Goal: Task Accomplishment & Management: Use online tool/utility

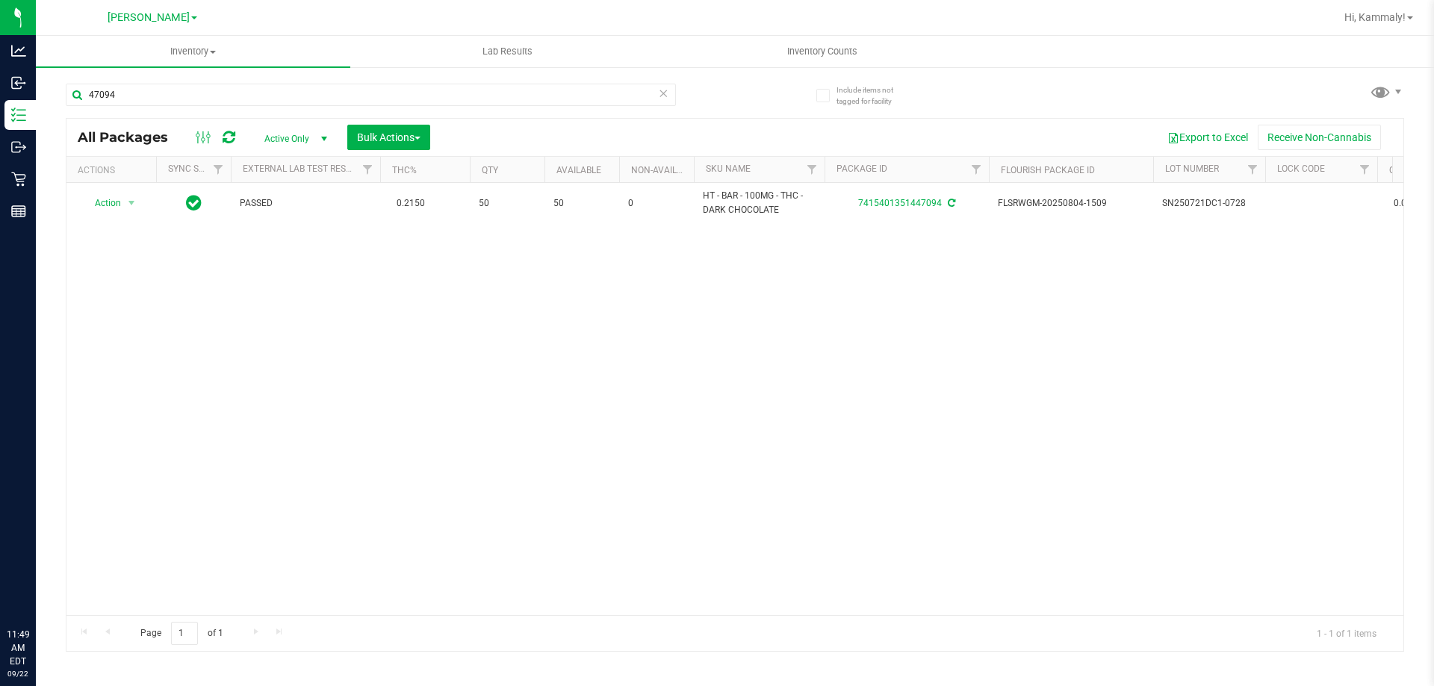
click at [304, 93] on input "47094" at bounding box center [371, 95] width 610 height 22
type input "4483095634057887"
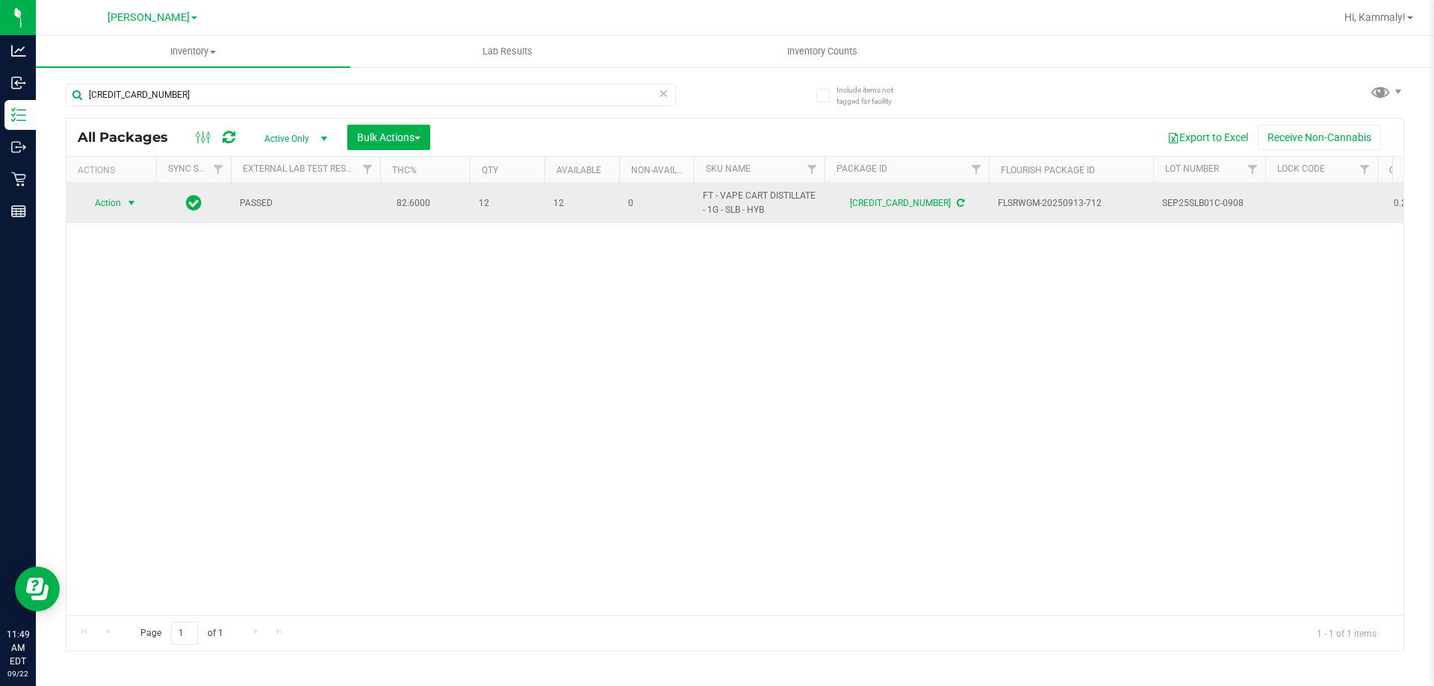
click at [124, 204] on span "select" at bounding box center [131, 203] width 19 height 21
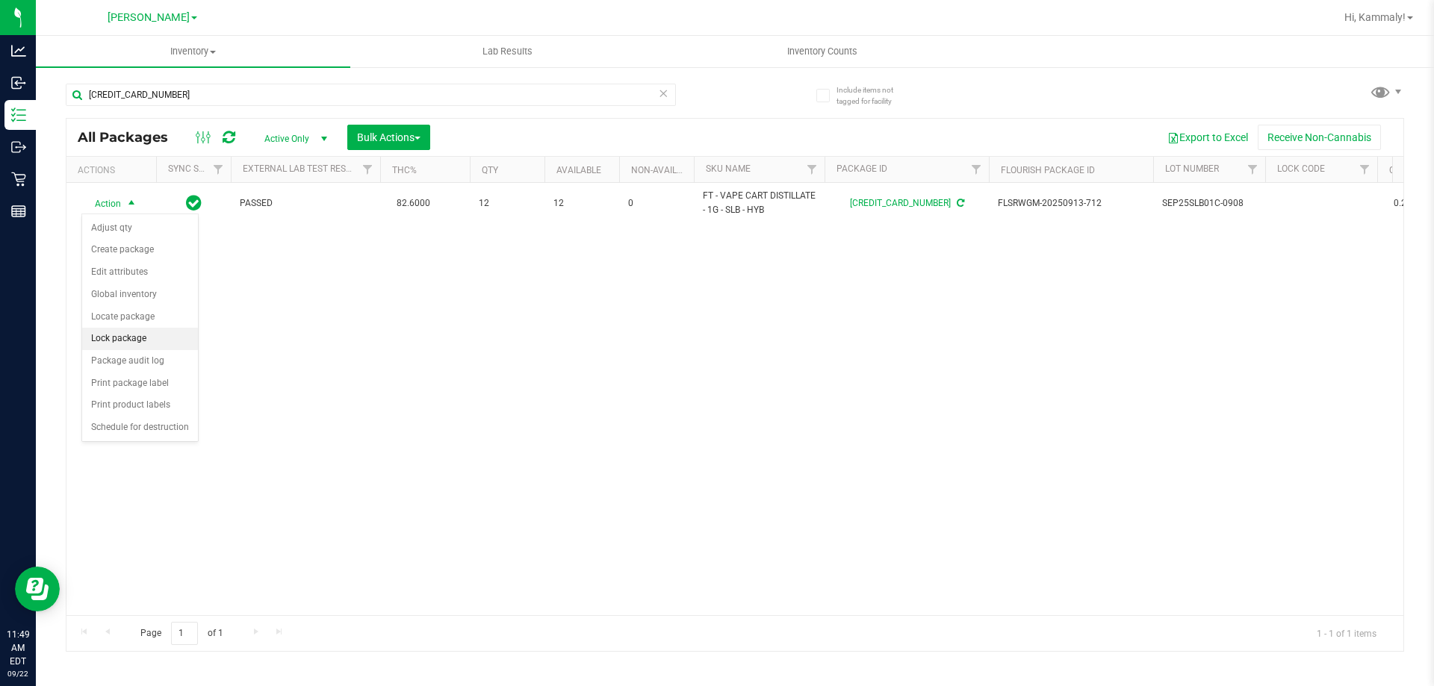
click at [130, 341] on li "Lock package" at bounding box center [140, 339] width 116 height 22
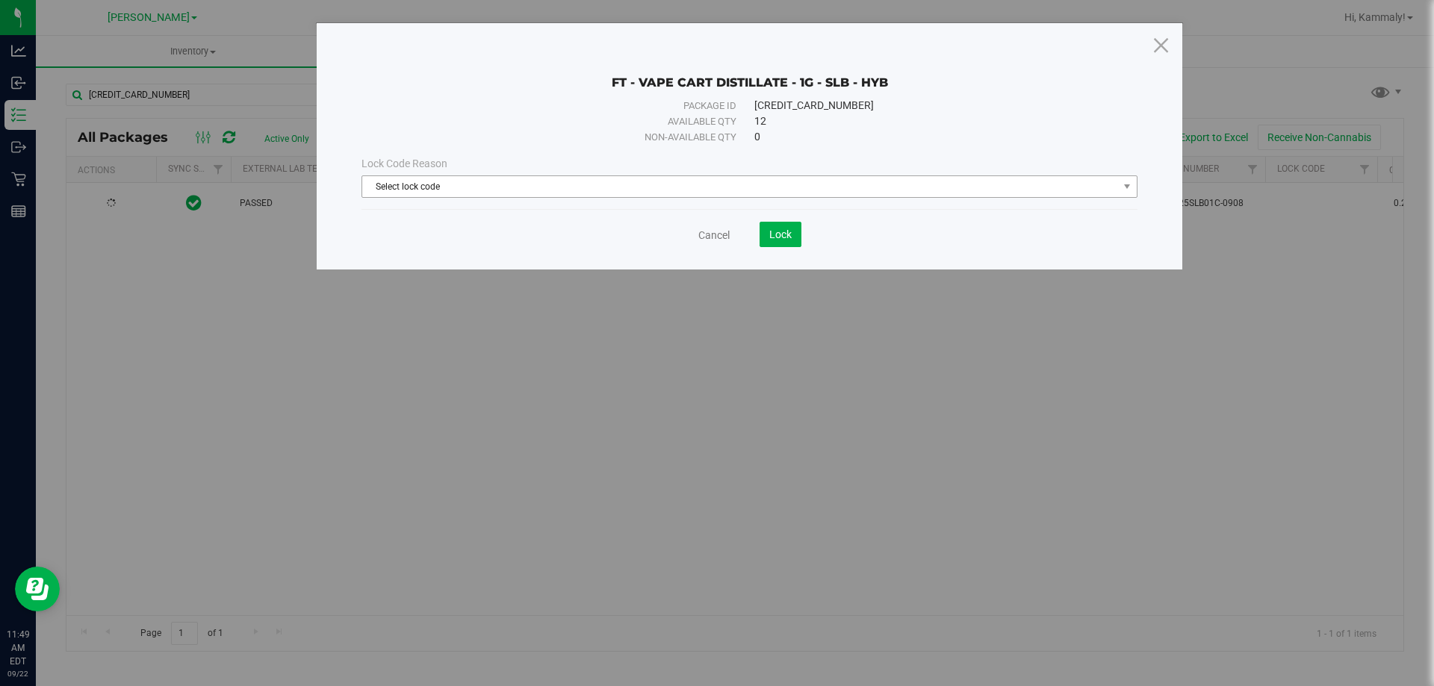
click at [591, 190] on span "Select lock code" at bounding box center [740, 186] width 756 height 21
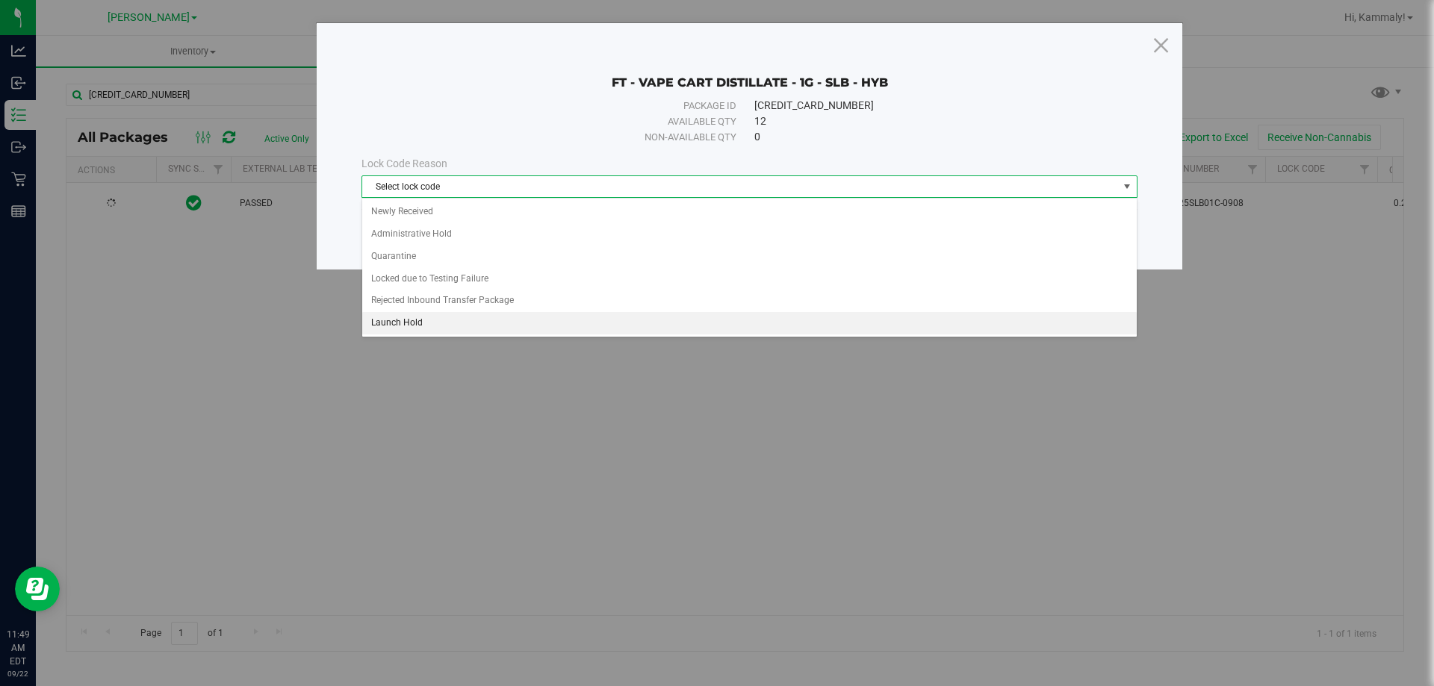
click at [463, 320] on li "Launch Hold" at bounding box center [749, 323] width 775 height 22
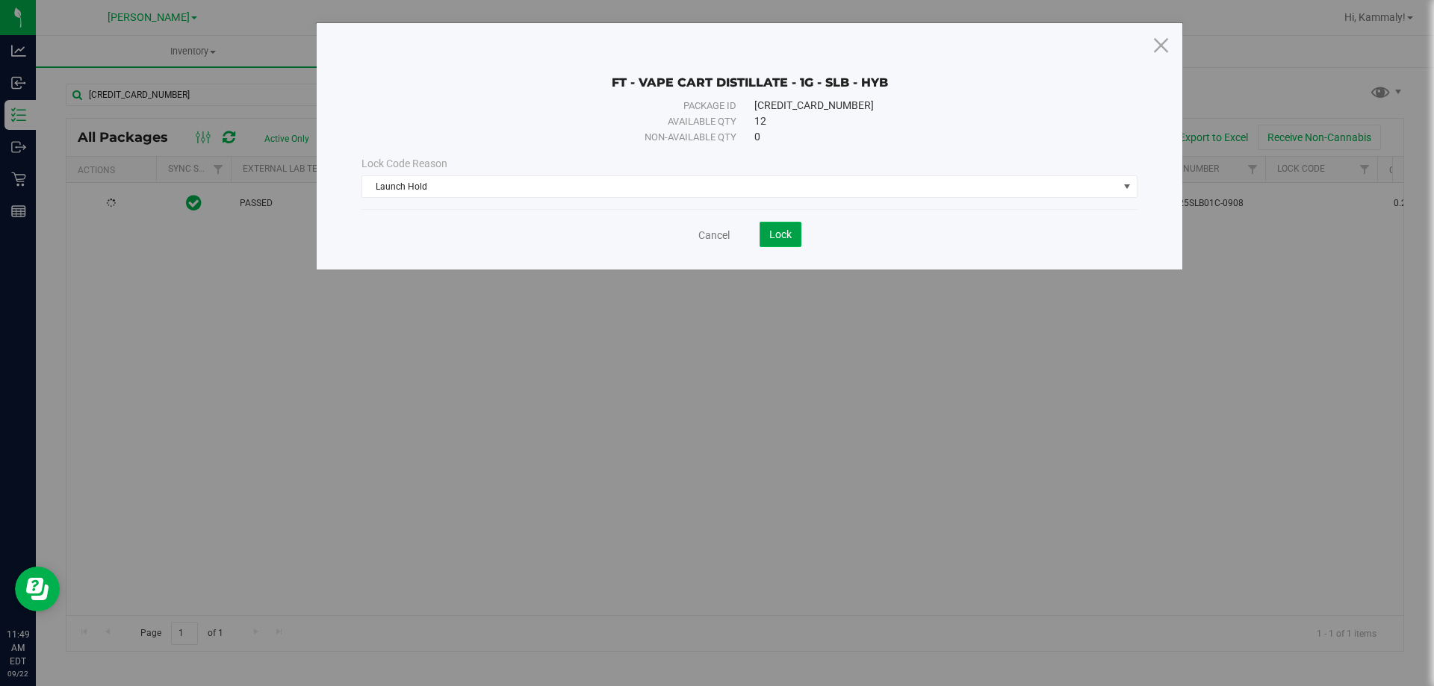
click at [778, 231] on span "Lock" at bounding box center [780, 235] width 22 height 12
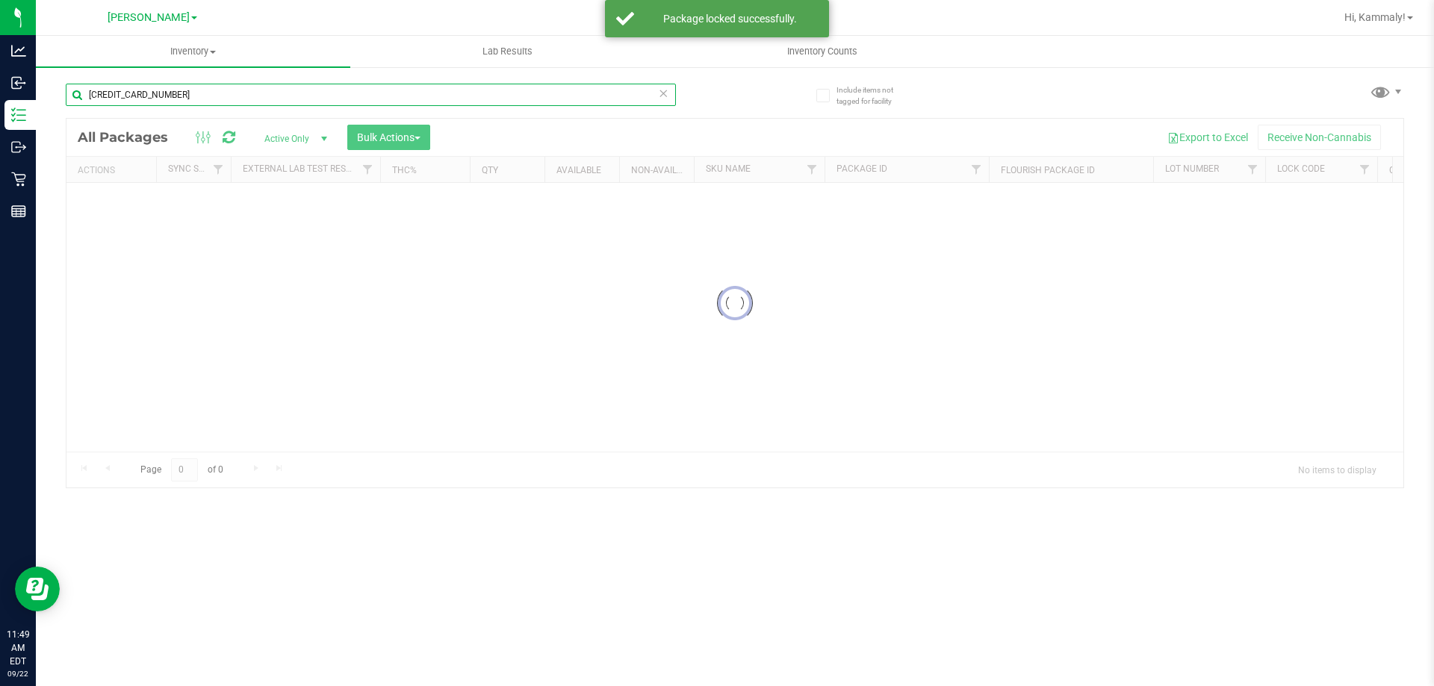
click at [238, 85] on input "4483095634057887" at bounding box center [371, 95] width 610 height 22
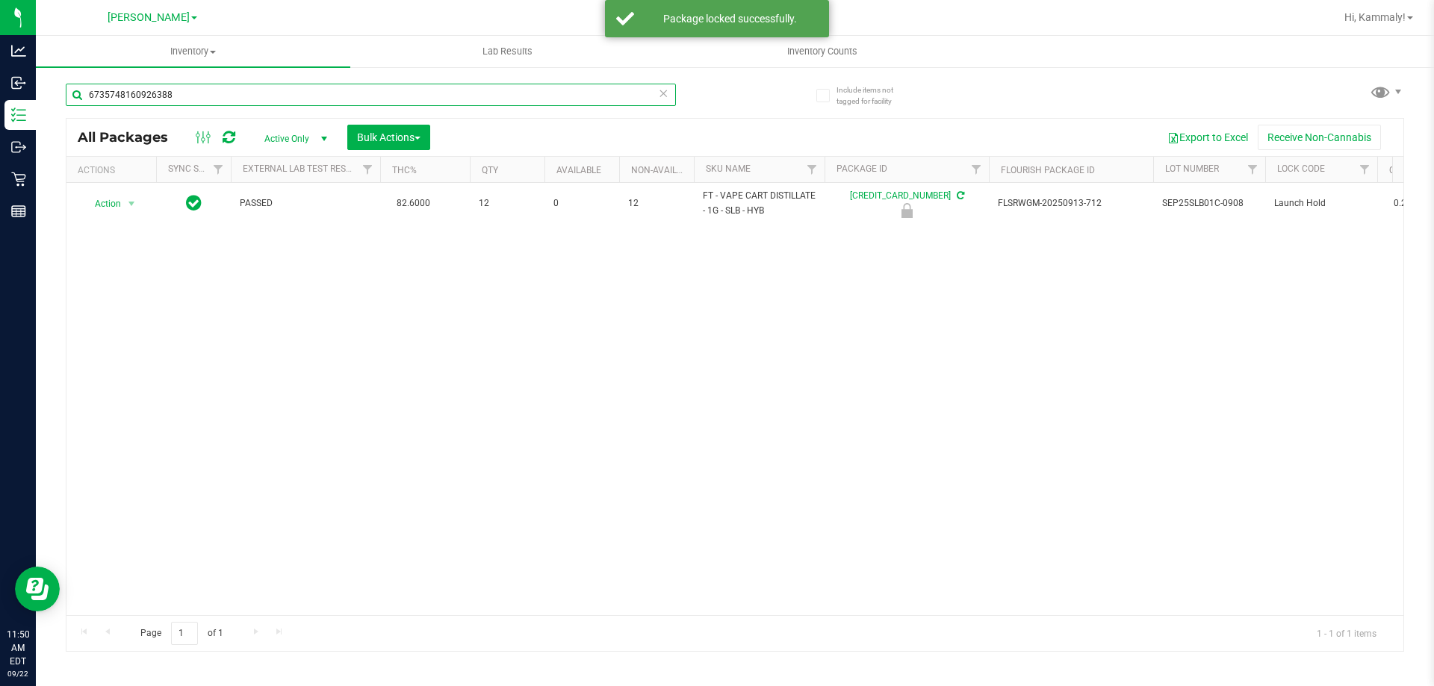
type input "6735748160926388"
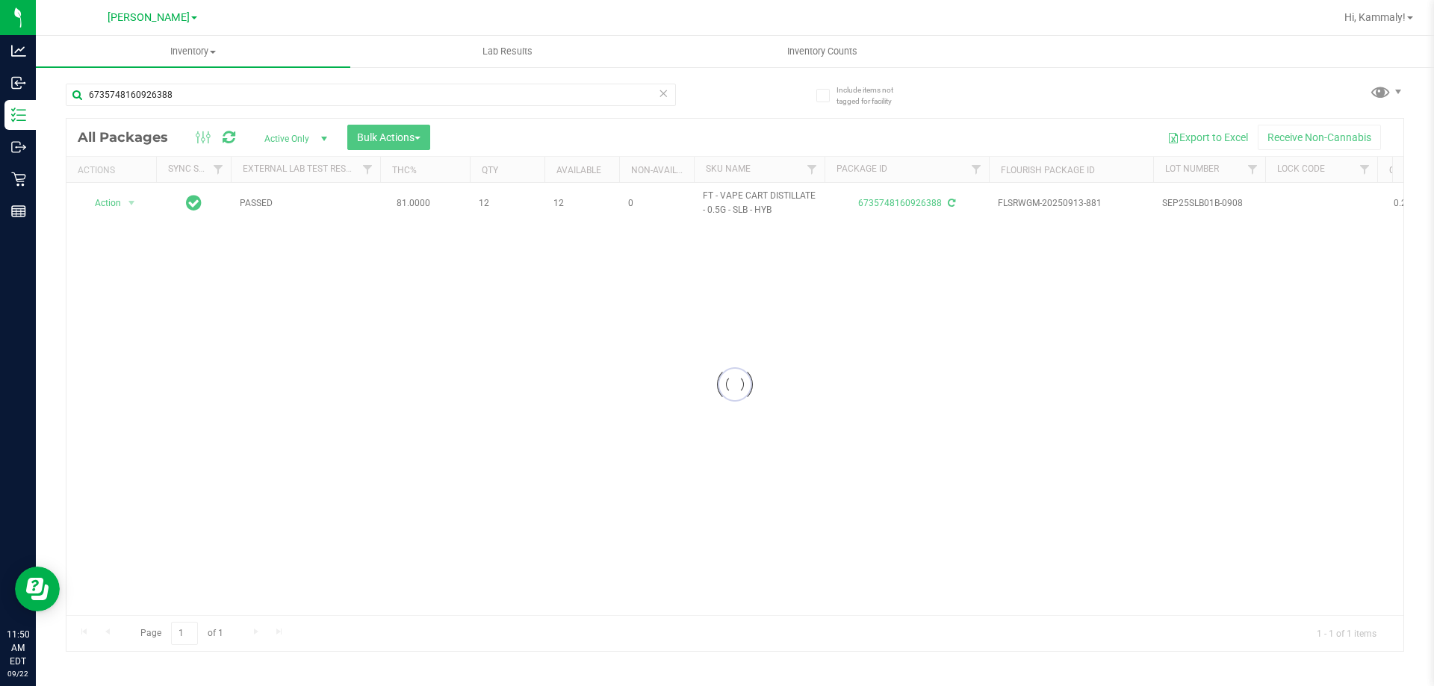
click at [120, 208] on div at bounding box center [734, 385] width 1337 height 533
click at [121, 201] on span "Action" at bounding box center [101, 203] width 40 height 21
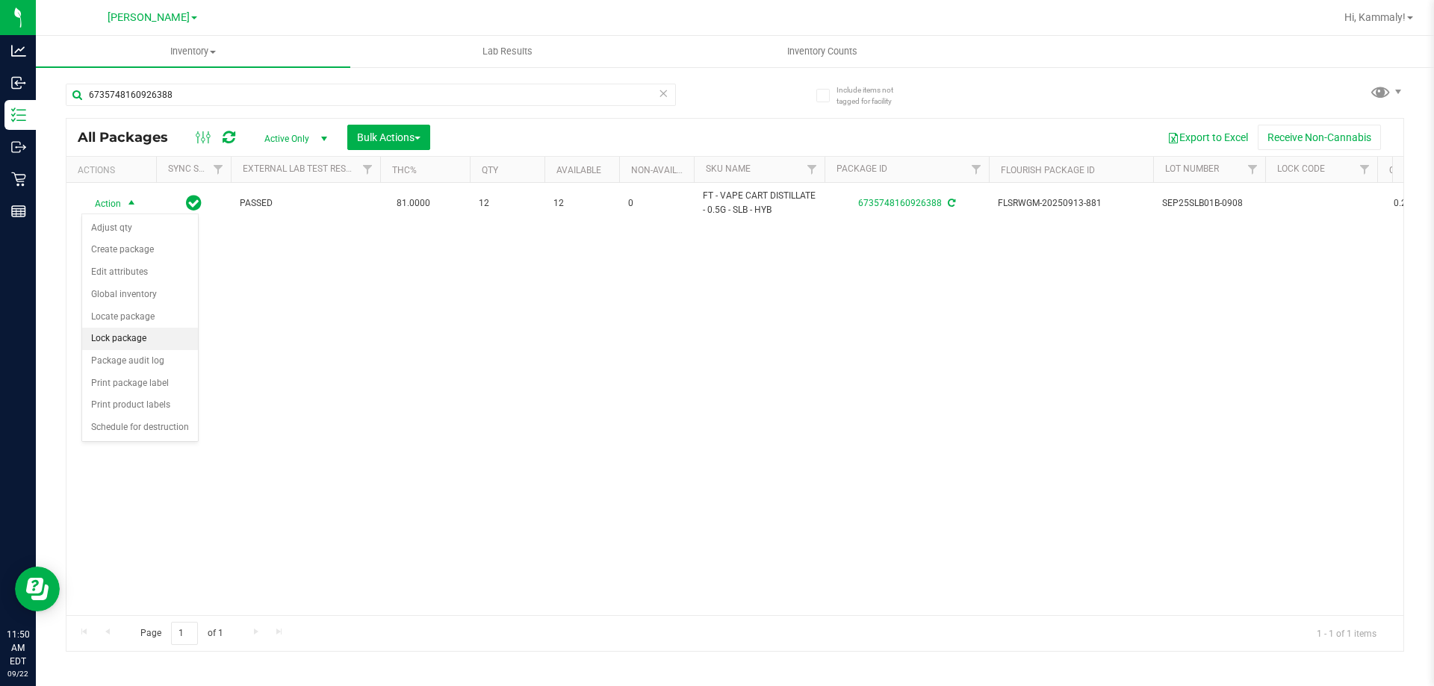
click at [148, 335] on li "Lock package" at bounding box center [140, 339] width 116 height 22
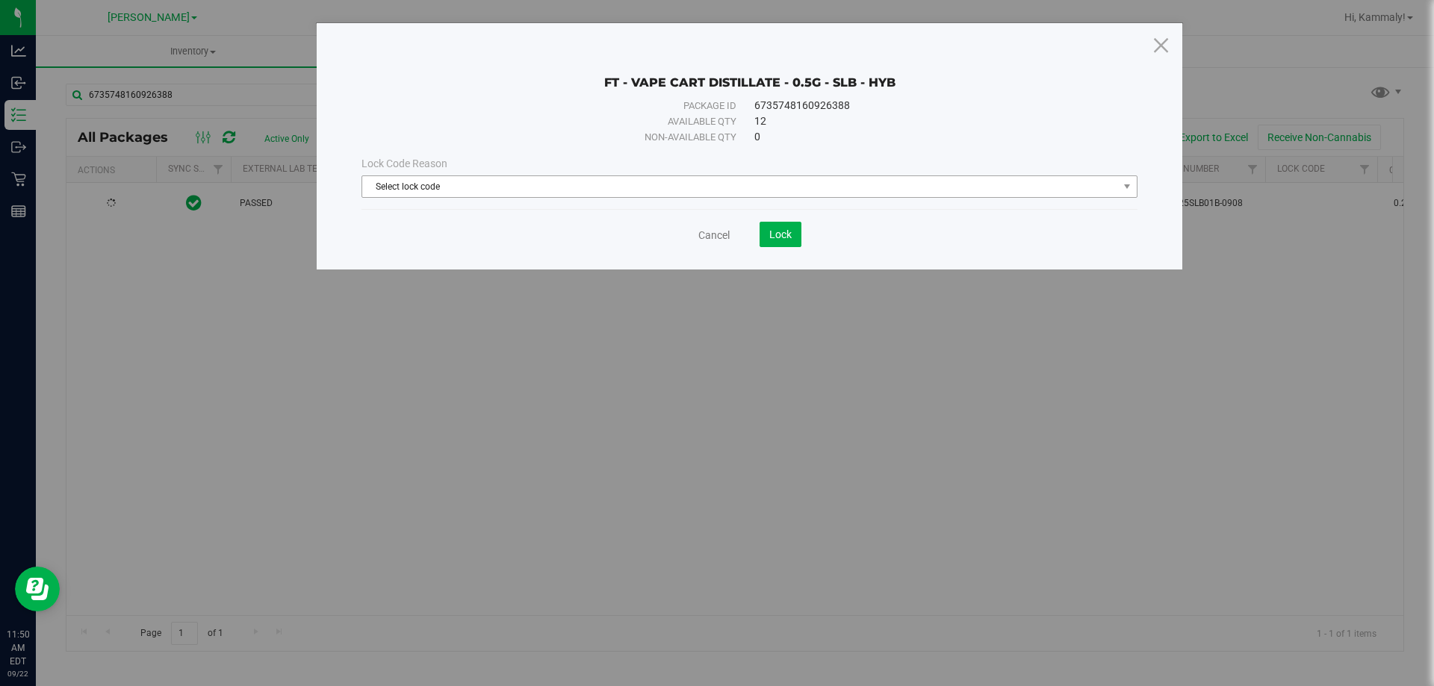
click at [561, 182] on span "Select lock code" at bounding box center [740, 186] width 756 height 21
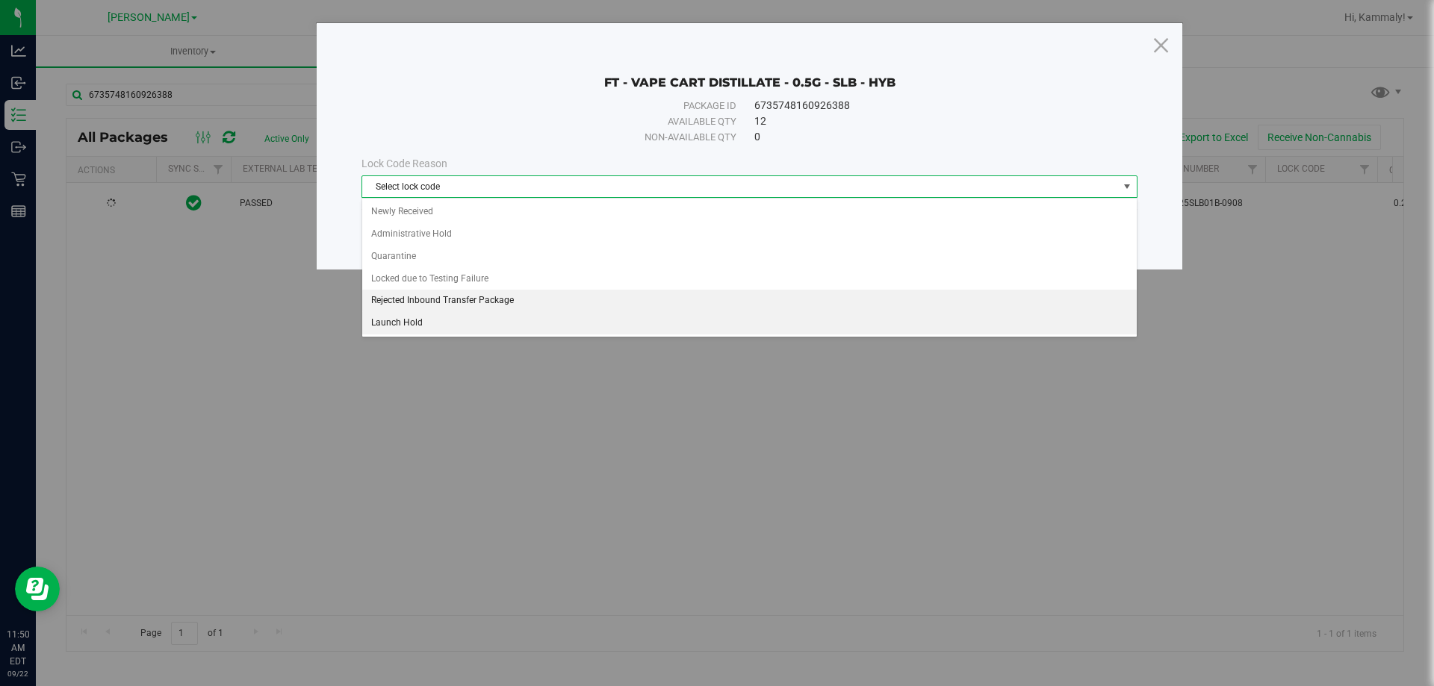
click at [441, 323] on li "Launch Hold" at bounding box center [749, 323] width 775 height 22
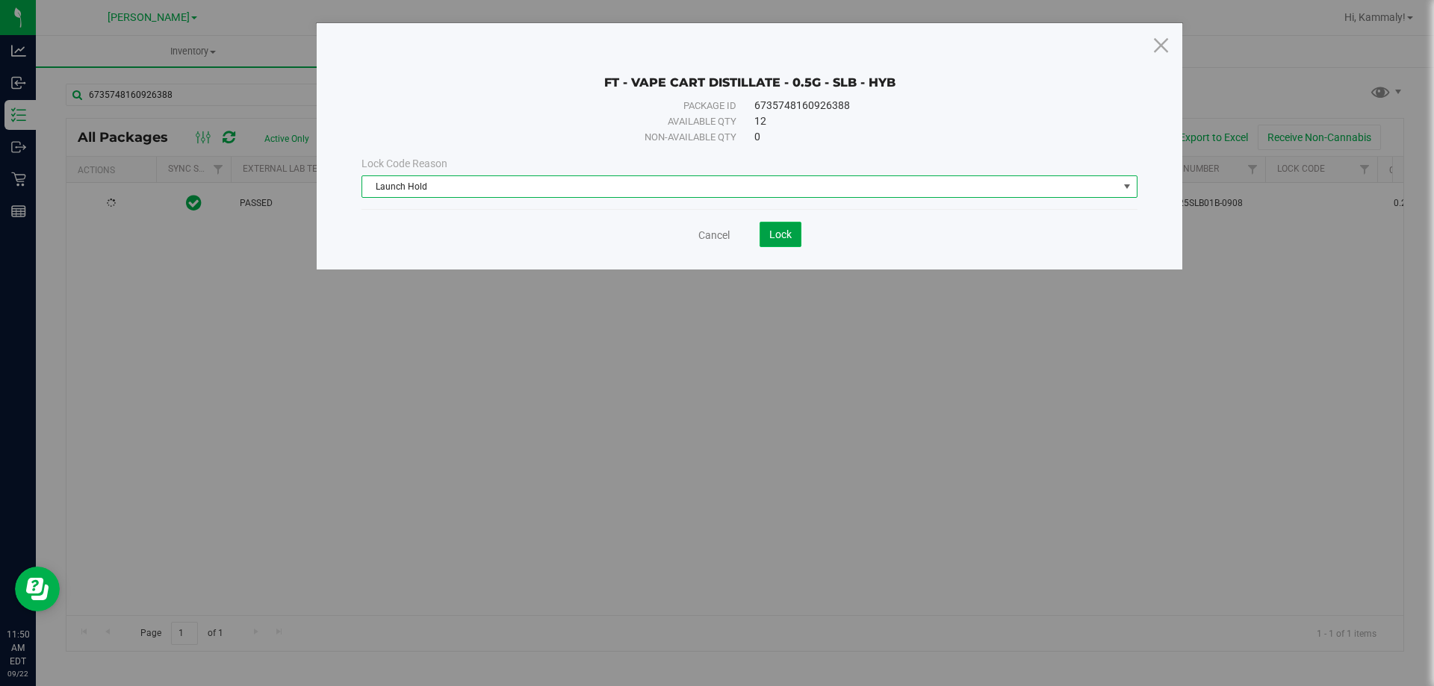
click at [787, 229] on span "Lock" at bounding box center [780, 235] width 22 height 12
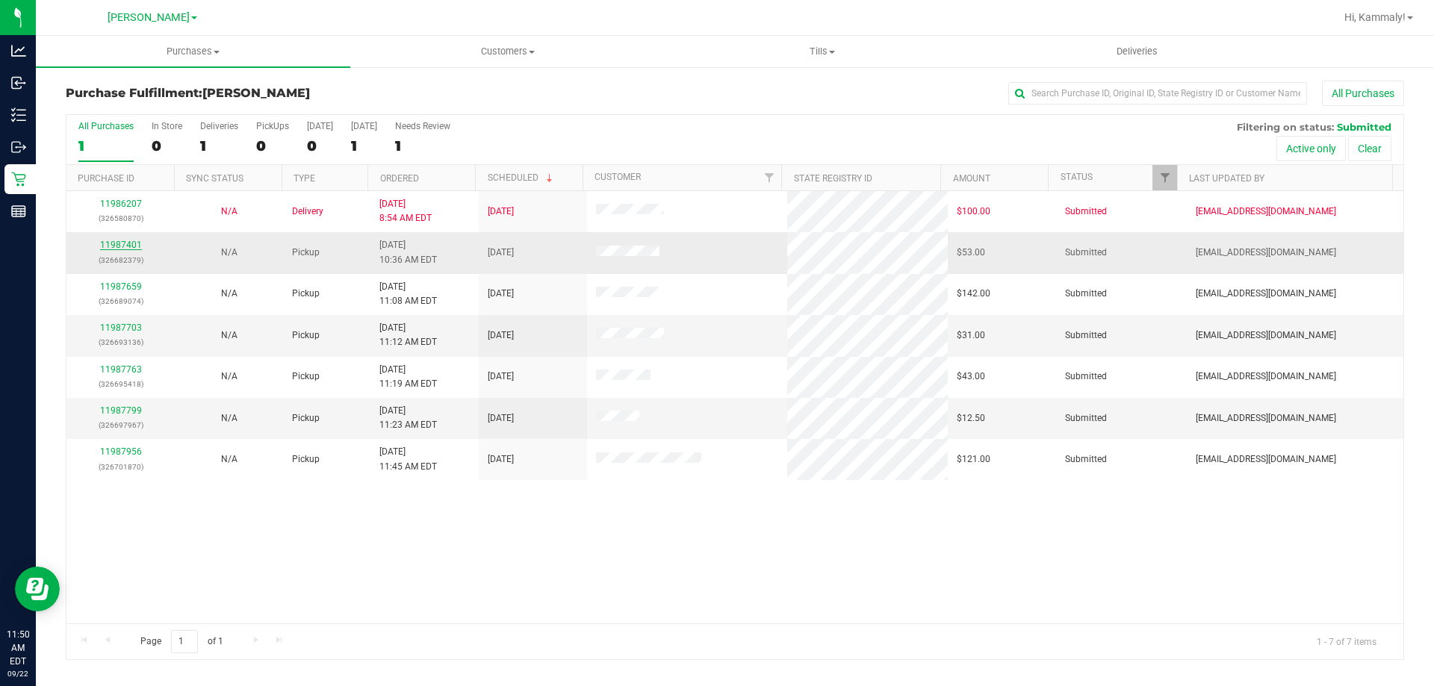
click at [116, 246] on link "11987401" at bounding box center [121, 245] width 42 height 10
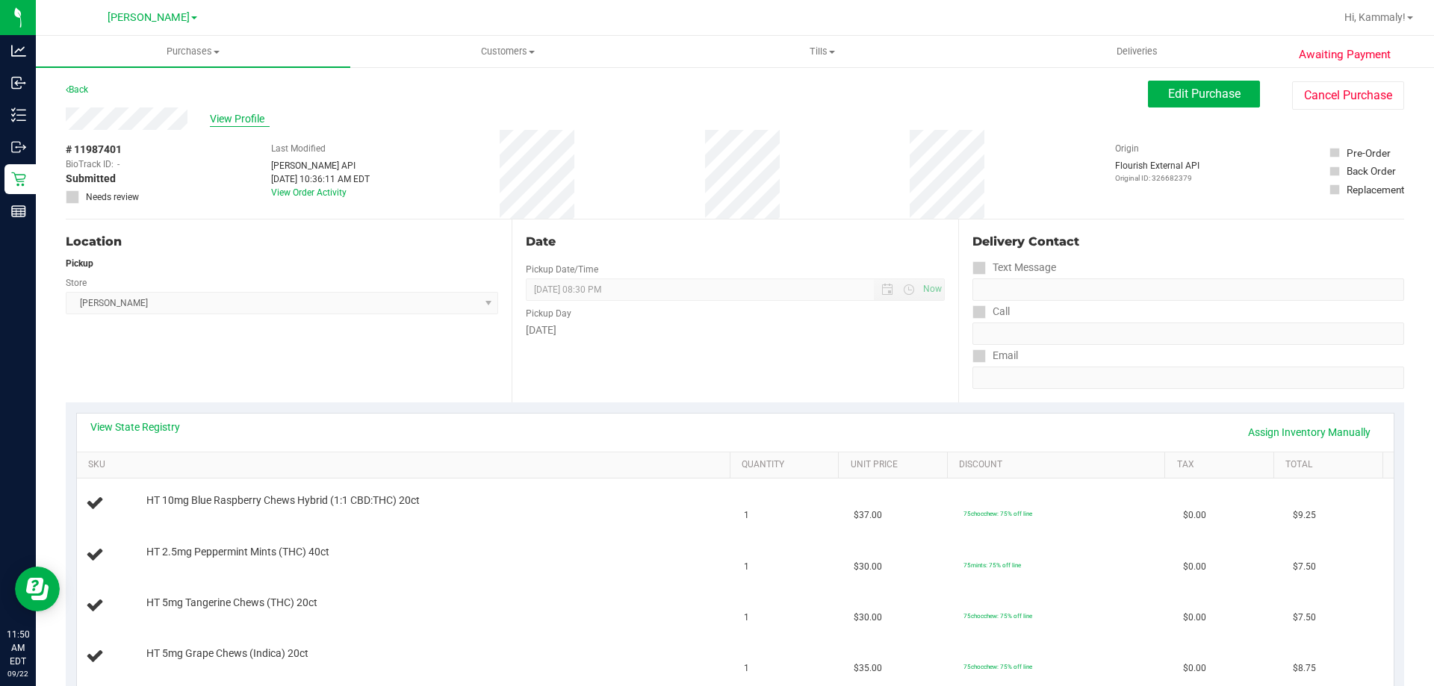
click at [246, 124] on span "View Profile" at bounding box center [240, 119] width 60 height 16
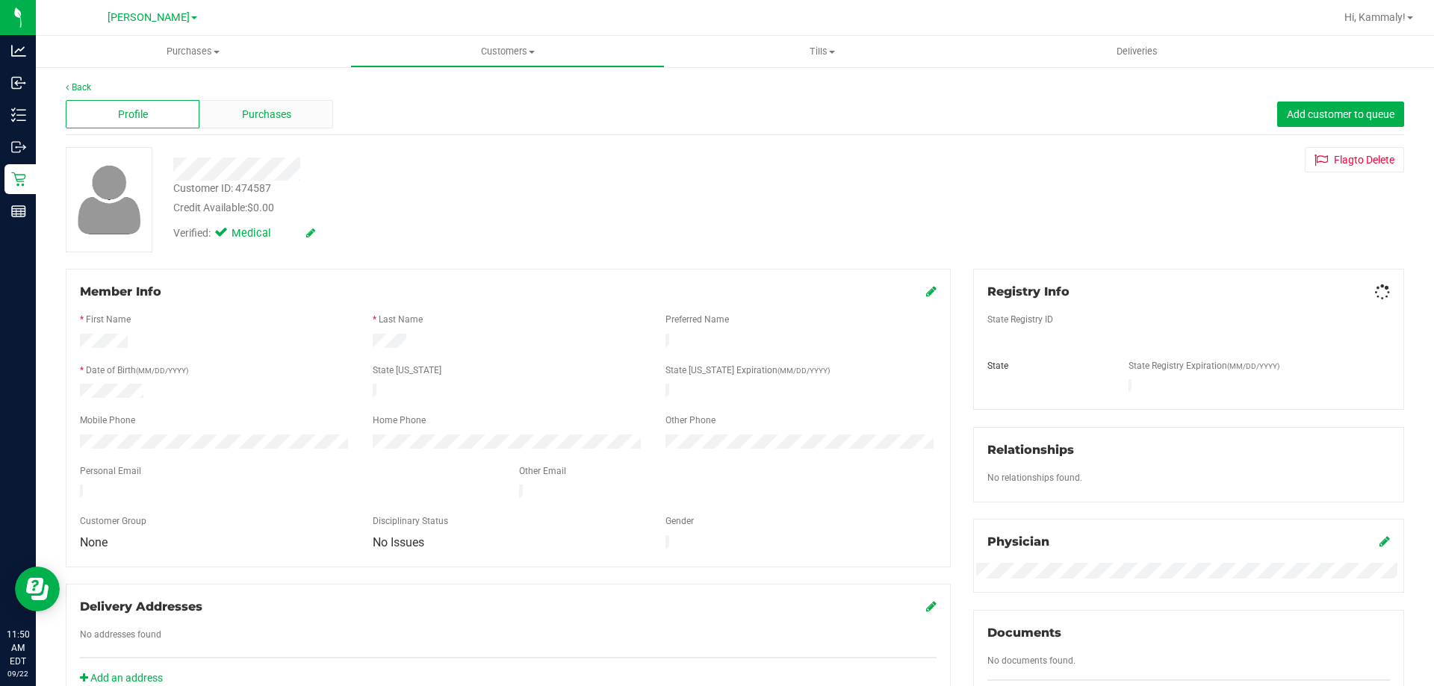
click at [228, 119] on div "Purchases" at bounding box center [266, 114] width 134 height 28
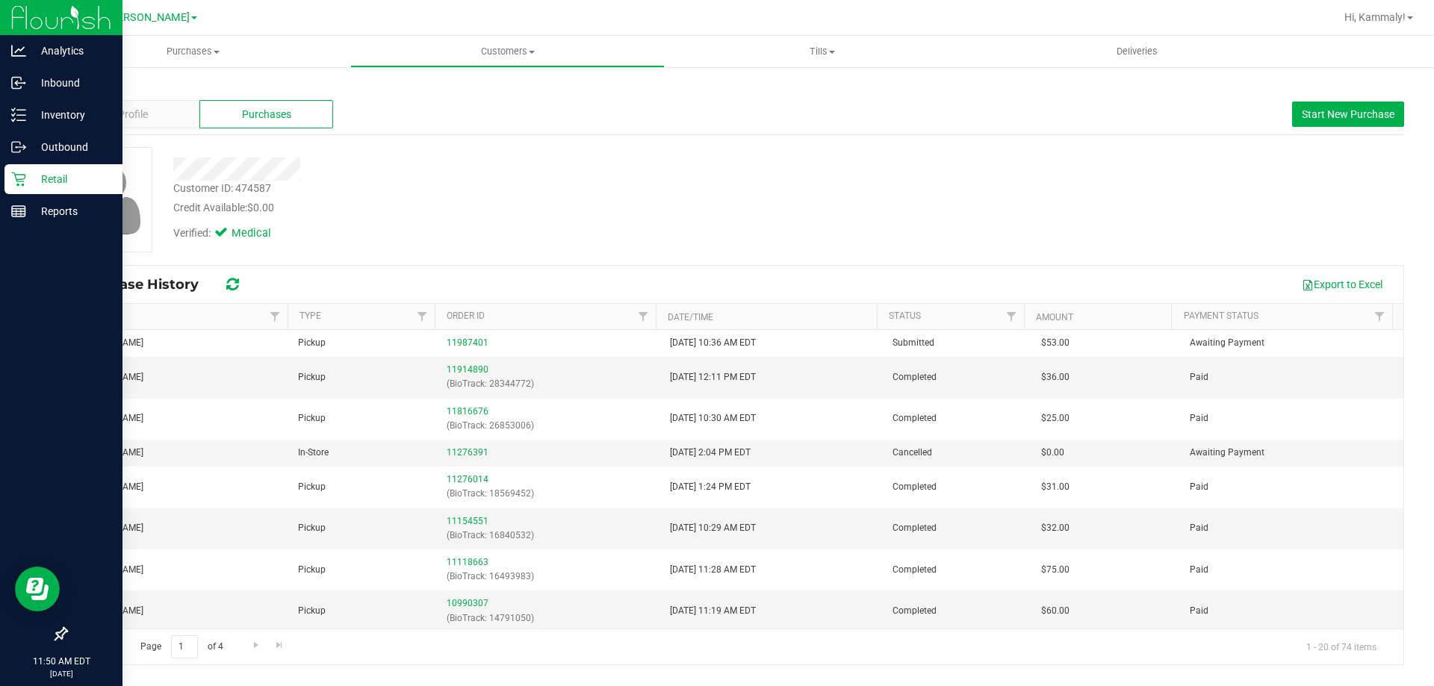
click at [10, 187] on div "Retail" at bounding box center [63, 179] width 118 height 30
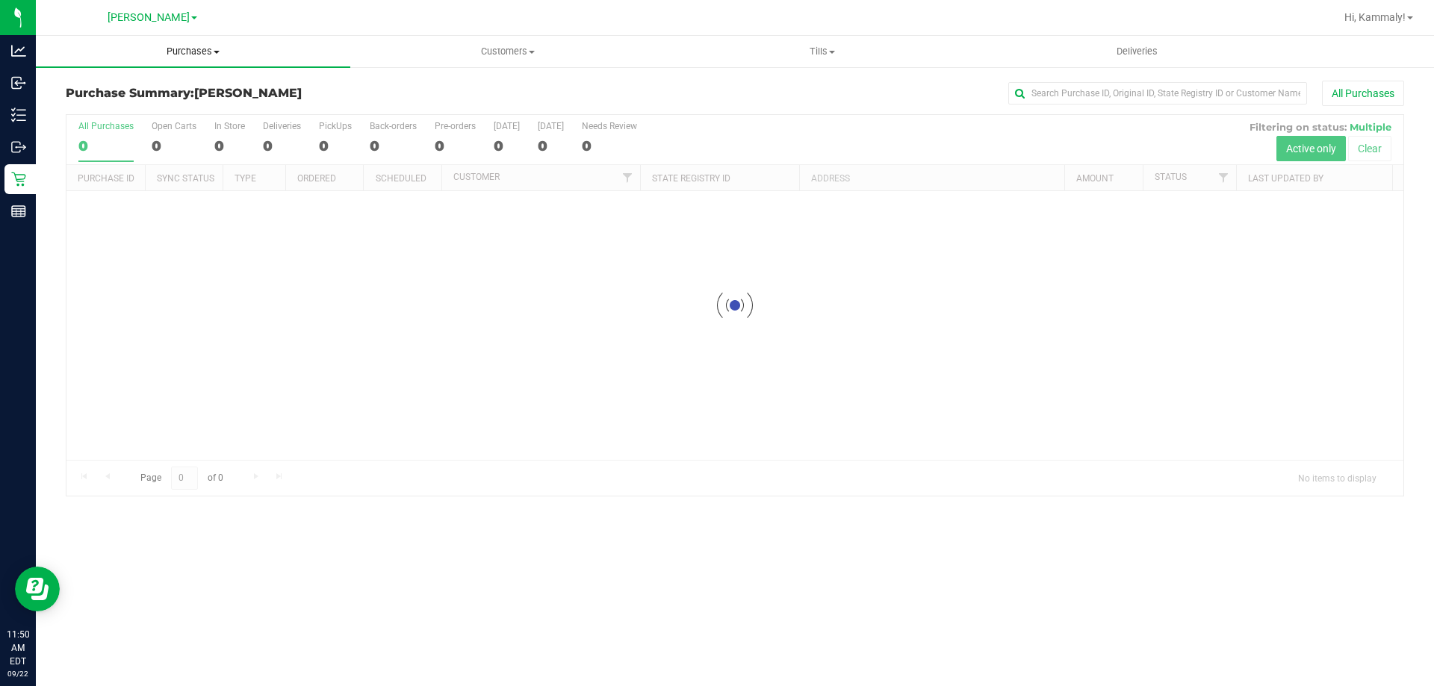
click at [187, 64] on uib-tab-heading "Purchases Summary of purchases Fulfillment All purchases" at bounding box center [193, 51] width 314 height 31
click at [149, 111] on li "Fulfillment" at bounding box center [193, 108] width 314 height 18
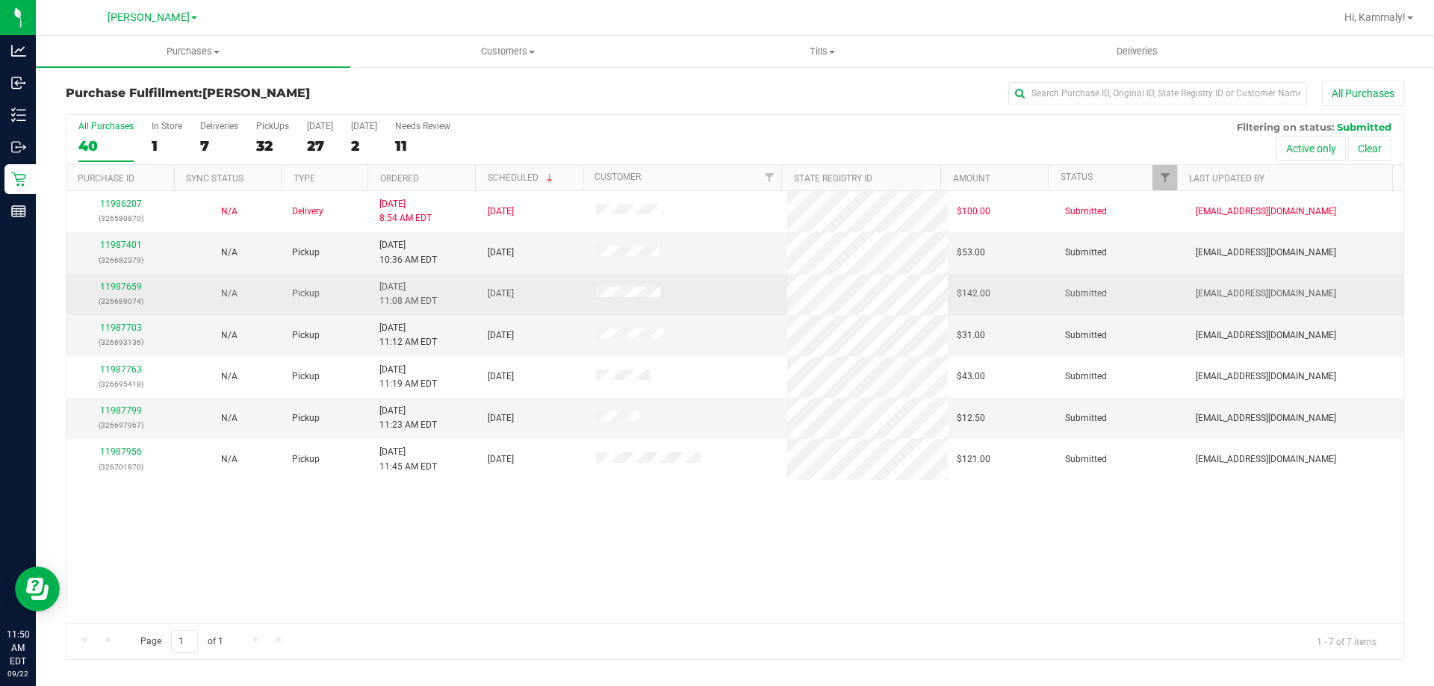
click at [105, 298] on p "(326689074)" at bounding box center [120, 301] width 90 height 14
click at [108, 293] on div "11987659 (326689074)" at bounding box center [120, 294] width 90 height 28
click at [111, 287] on link "11987659" at bounding box center [121, 287] width 42 height 10
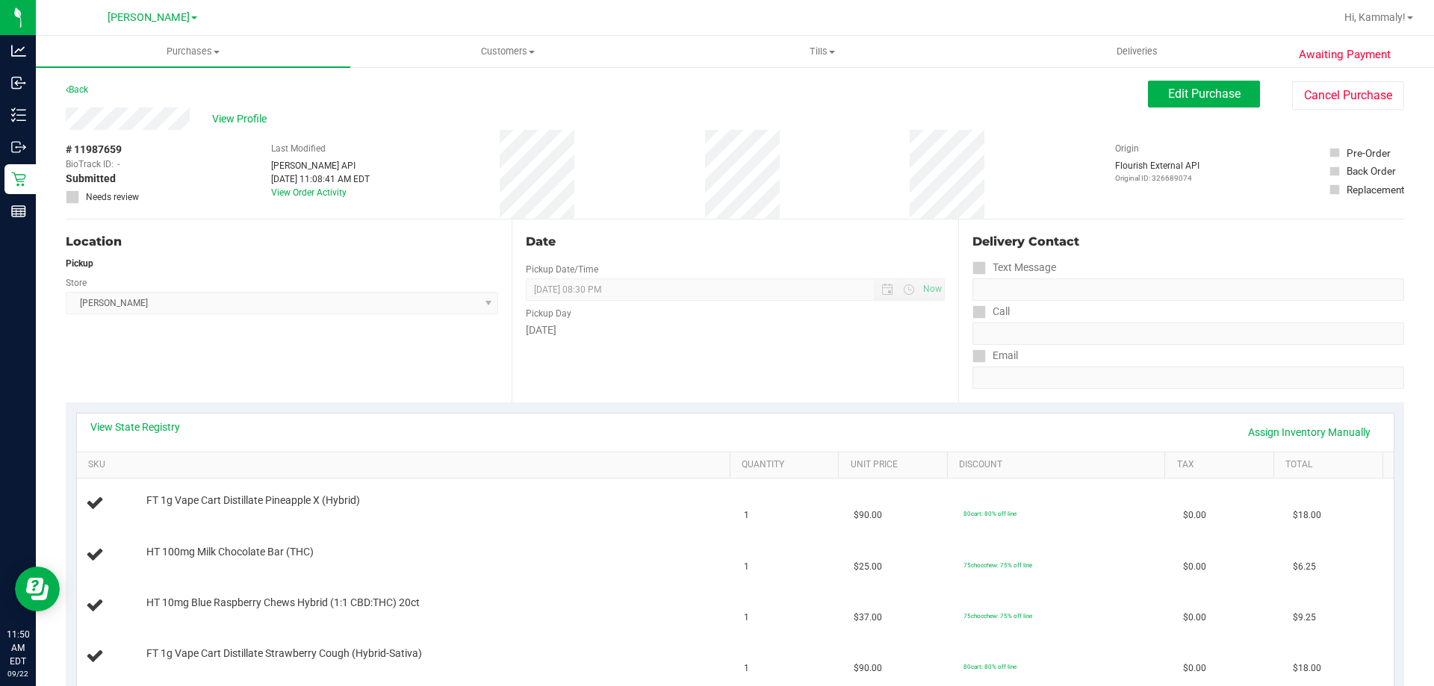
click at [88, 95] on div "Back" at bounding box center [77, 90] width 22 height 18
click at [79, 92] on link "Back" at bounding box center [77, 89] width 22 height 10
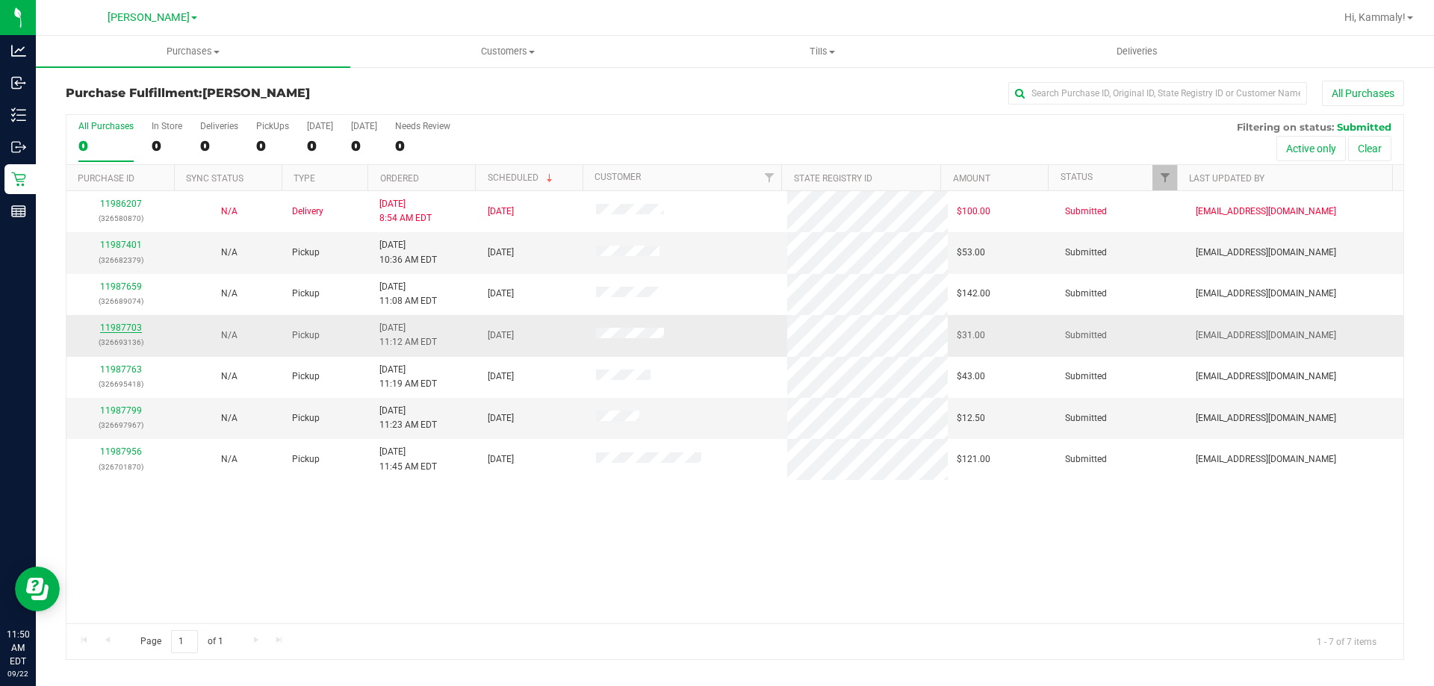
click at [137, 323] on link "11987703" at bounding box center [121, 328] width 42 height 10
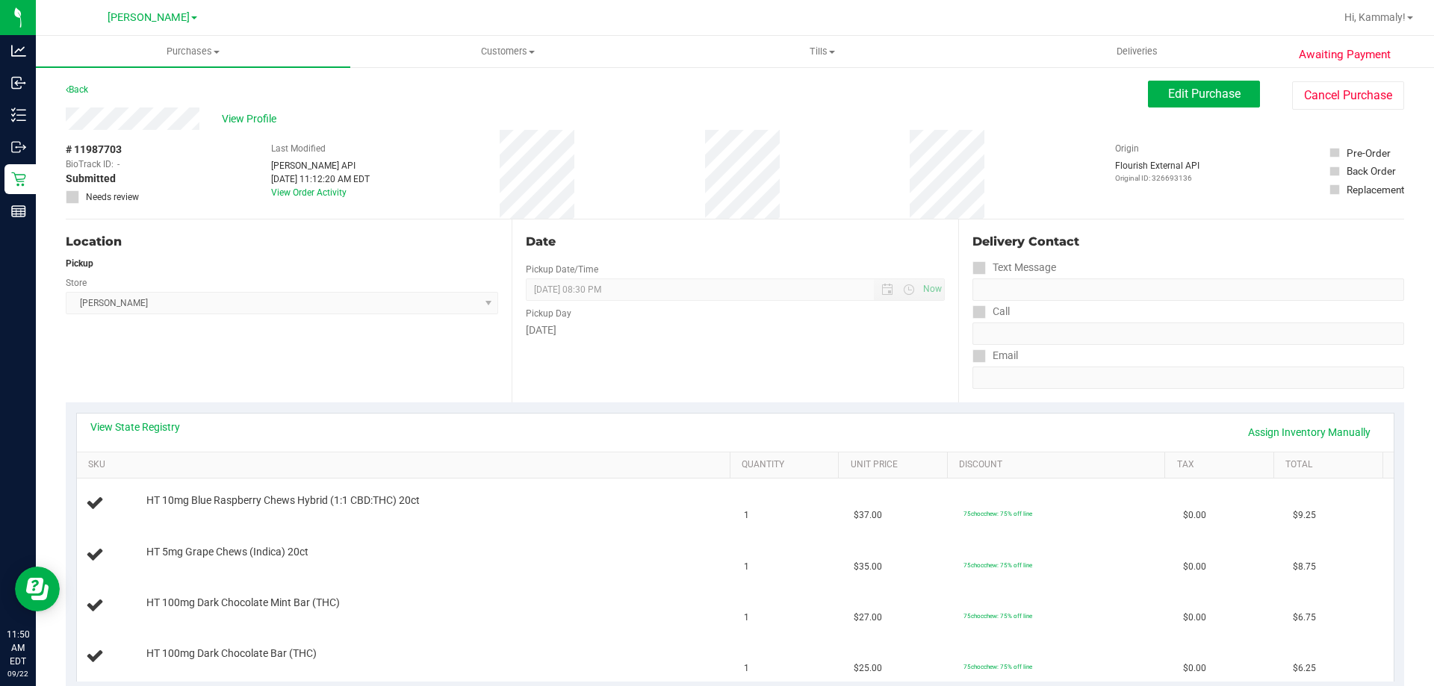
click at [84, 95] on div "Back" at bounding box center [77, 90] width 22 height 18
click at [86, 90] on link "Back" at bounding box center [77, 89] width 22 height 10
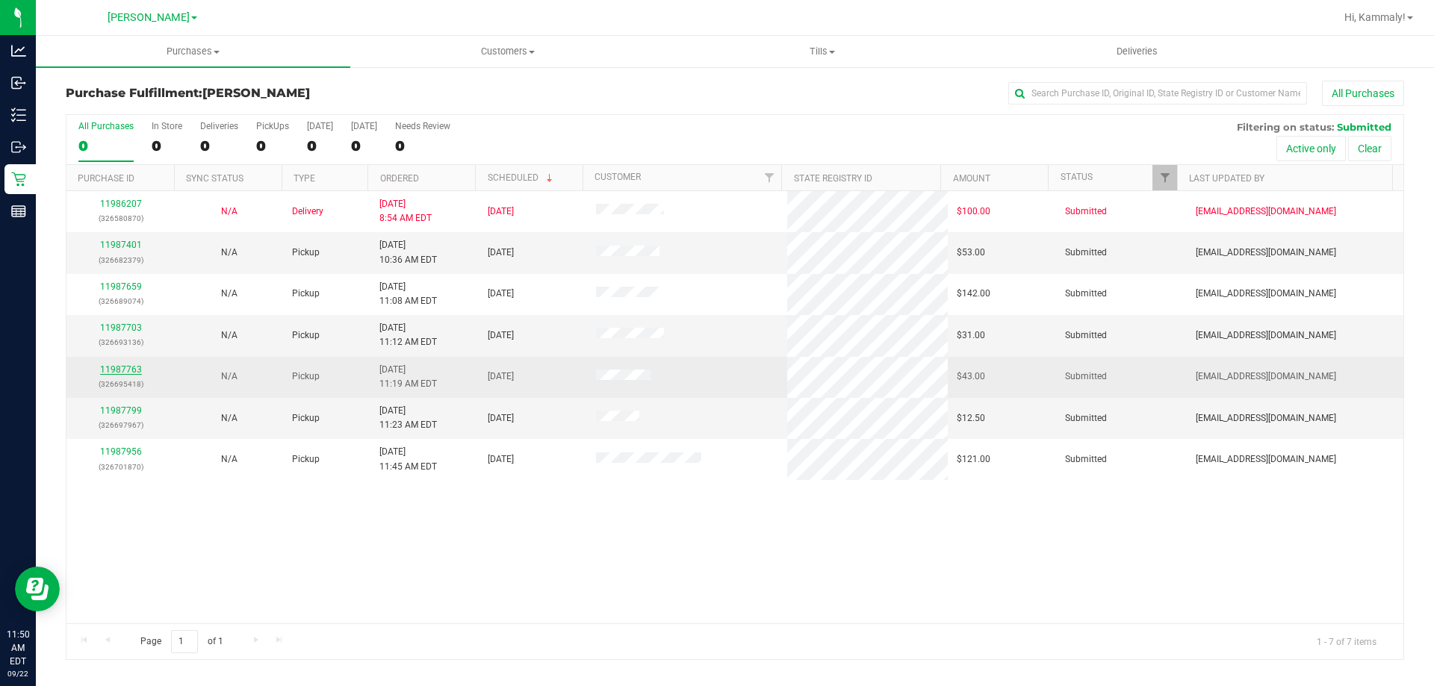
click at [129, 366] on link "11987763" at bounding box center [121, 369] width 42 height 10
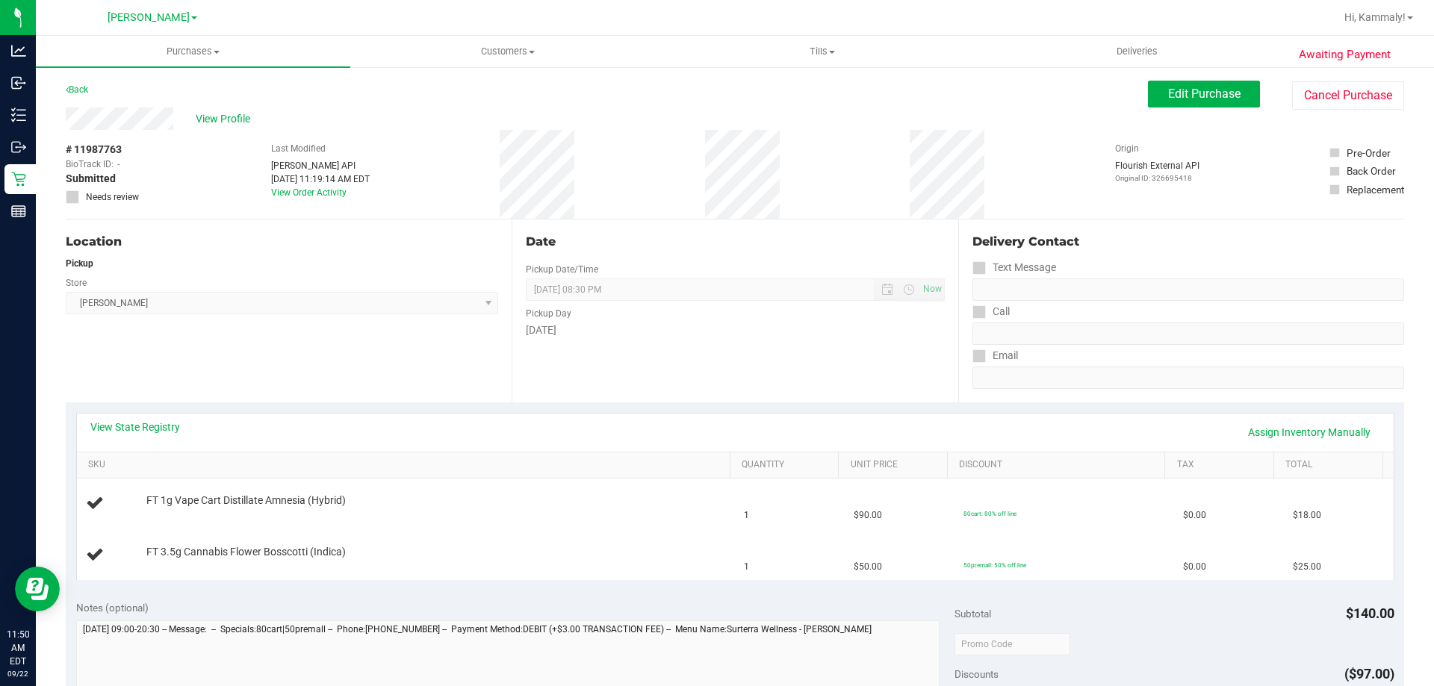
click at [92, 89] on div "Back Edit Purchase Cancel Purchase" at bounding box center [735, 94] width 1338 height 27
click at [87, 90] on link "Back" at bounding box center [77, 89] width 22 height 10
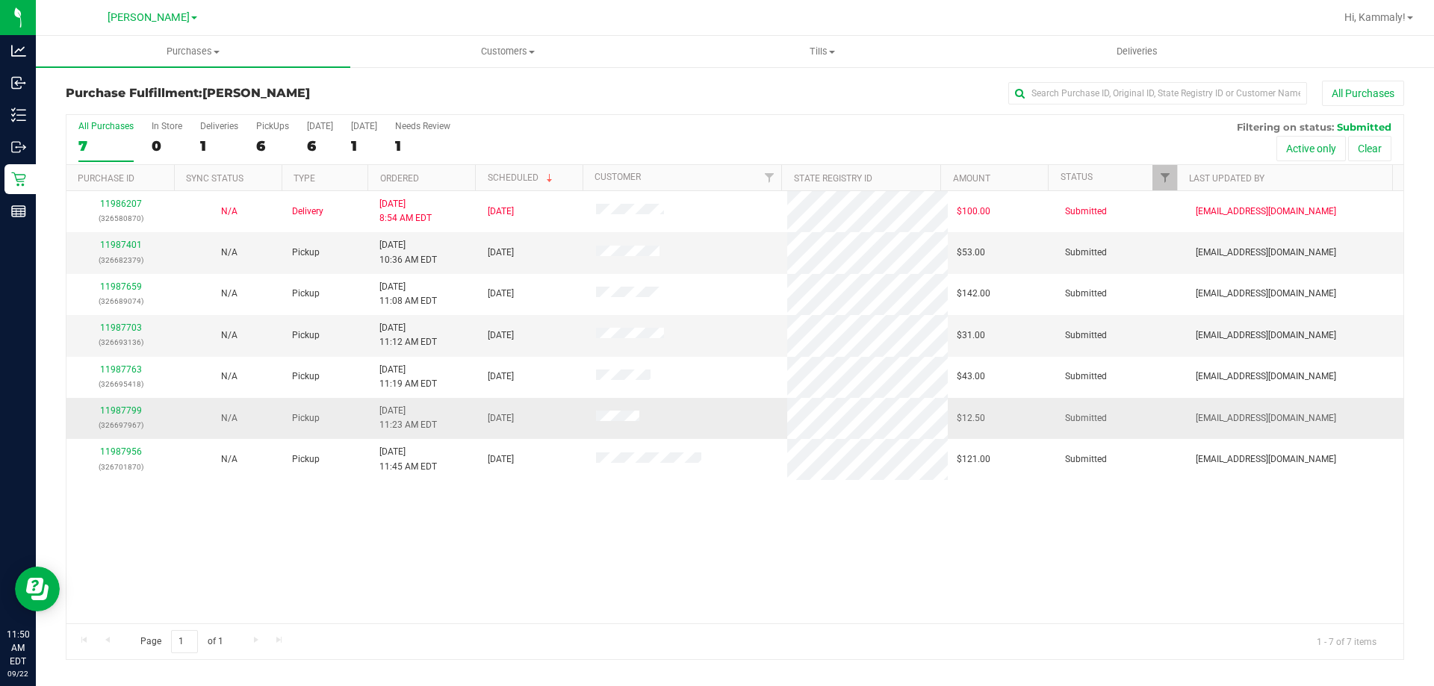
click at [125, 416] on div "11987799 (326697967)" at bounding box center [120, 418] width 90 height 28
click at [126, 412] on link "11987799" at bounding box center [121, 411] width 42 height 10
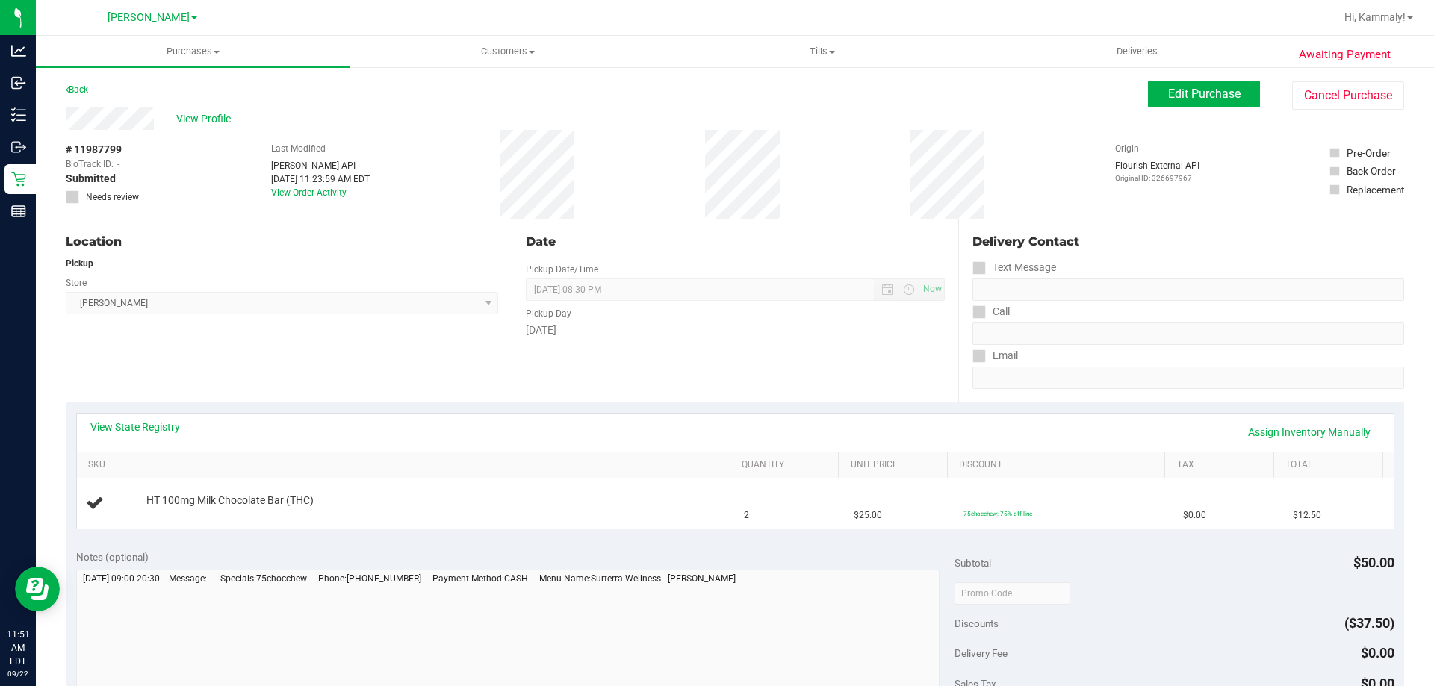
click at [66, 102] on div "Back Edit Purchase Cancel Purchase" at bounding box center [735, 94] width 1338 height 27
click at [72, 93] on link "Back" at bounding box center [77, 89] width 22 height 10
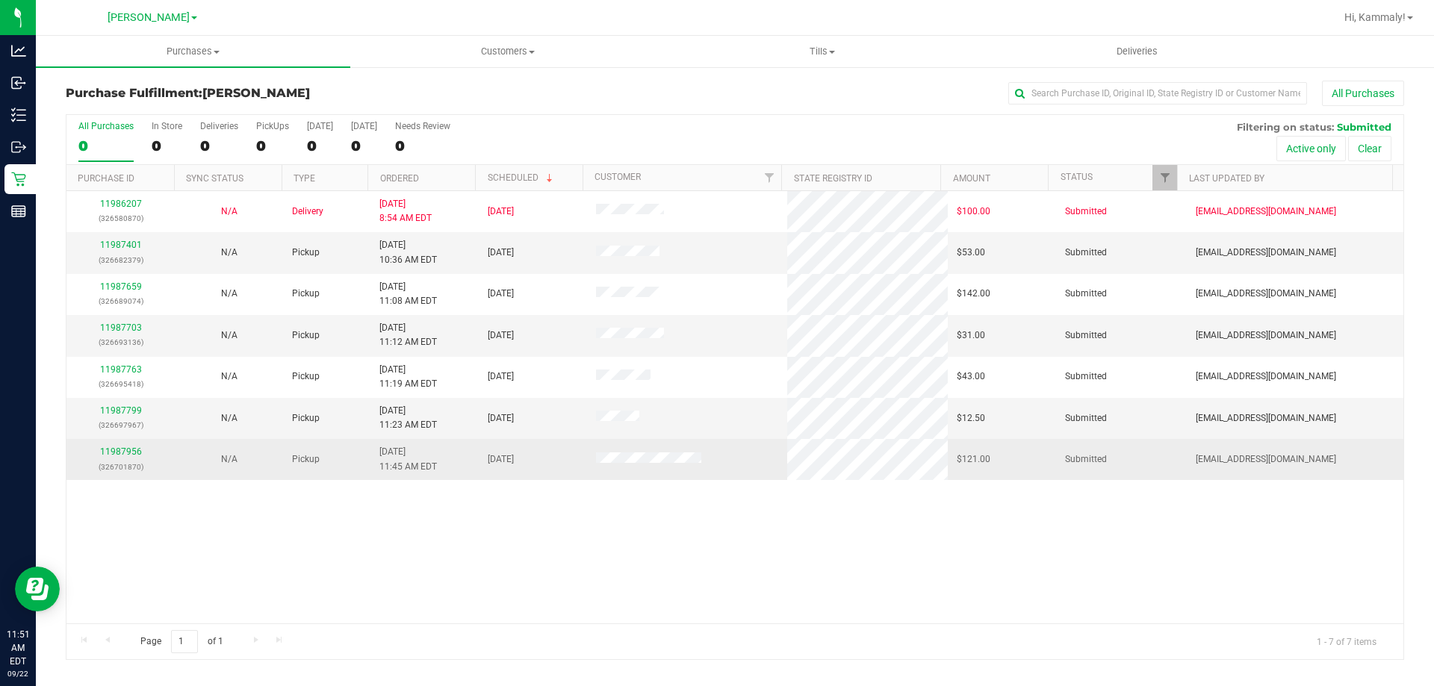
click at [112, 459] on div "11987956 (326701870)" at bounding box center [120, 459] width 90 height 28
click at [117, 456] on link "11987956" at bounding box center [121, 452] width 42 height 10
